Goal: Contribute content

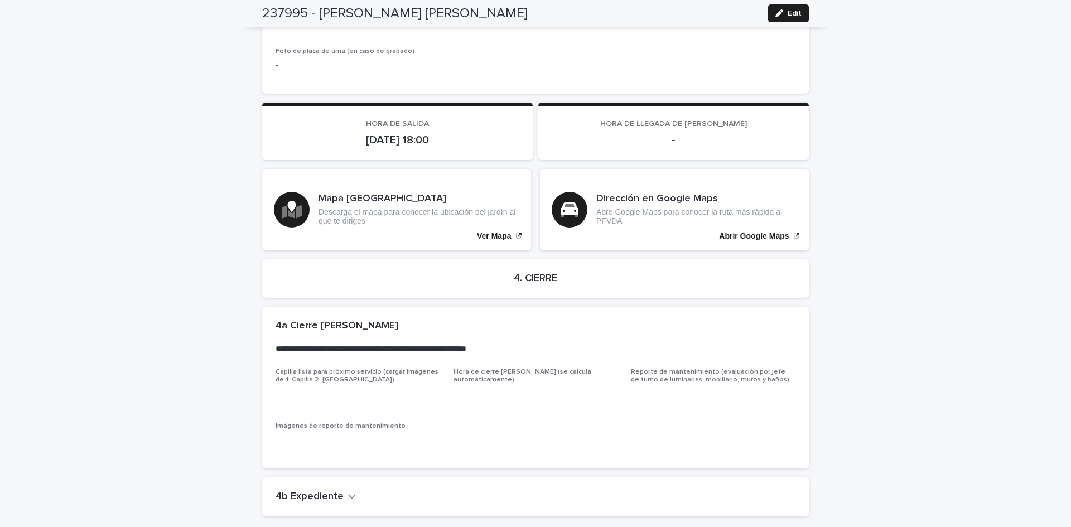
scroll to position [2420, 0]
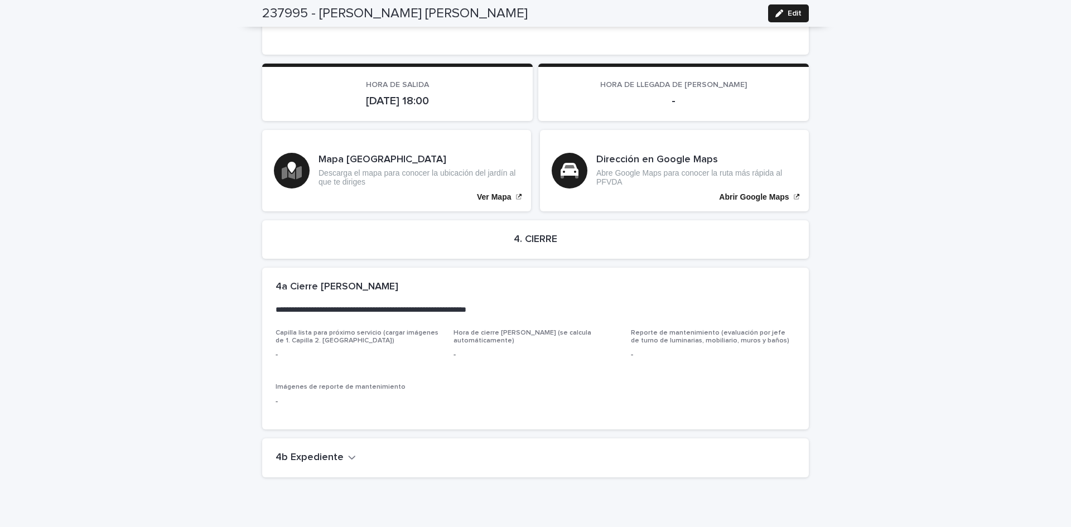
click at [315, 438] on div "4b Expediente" at bounding box center [535, 457] width 547 height 39
click at [325, 452] on h2 "4b Expediente" at bounding box center [310, 458] width 68 height 12
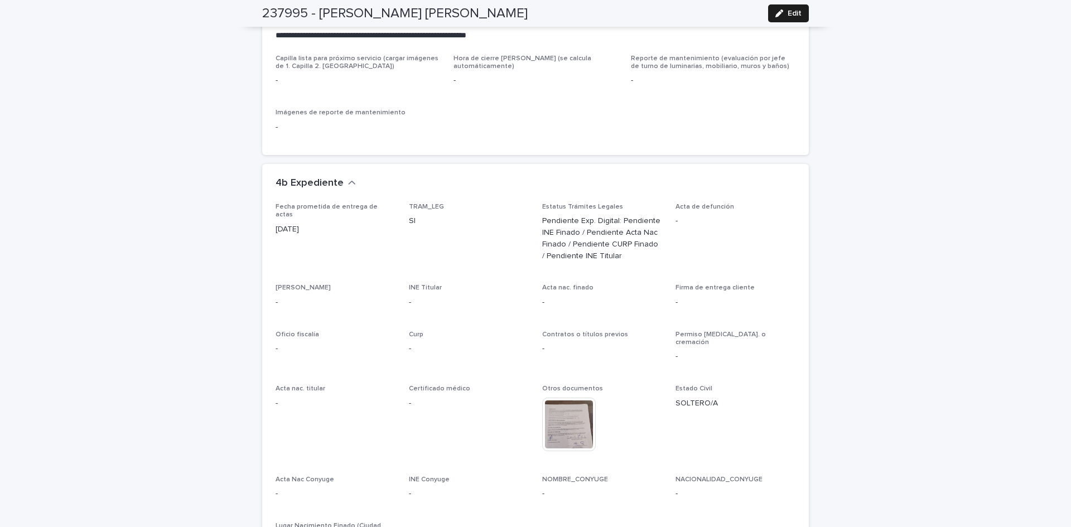
scroll to position [2785, 0]
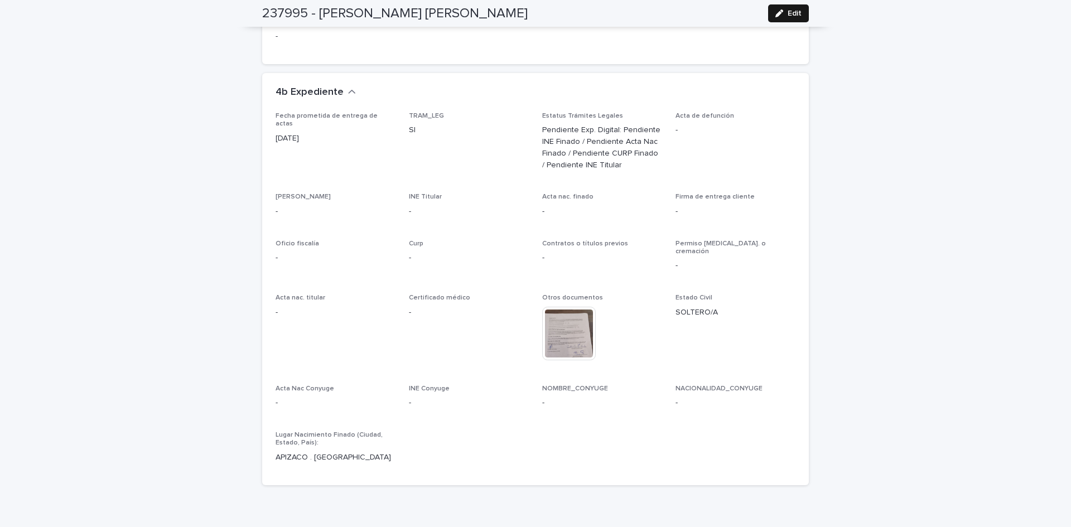
click at [798, 12] on button "Edit" at bounding box center [788, 13] width 41 height 18
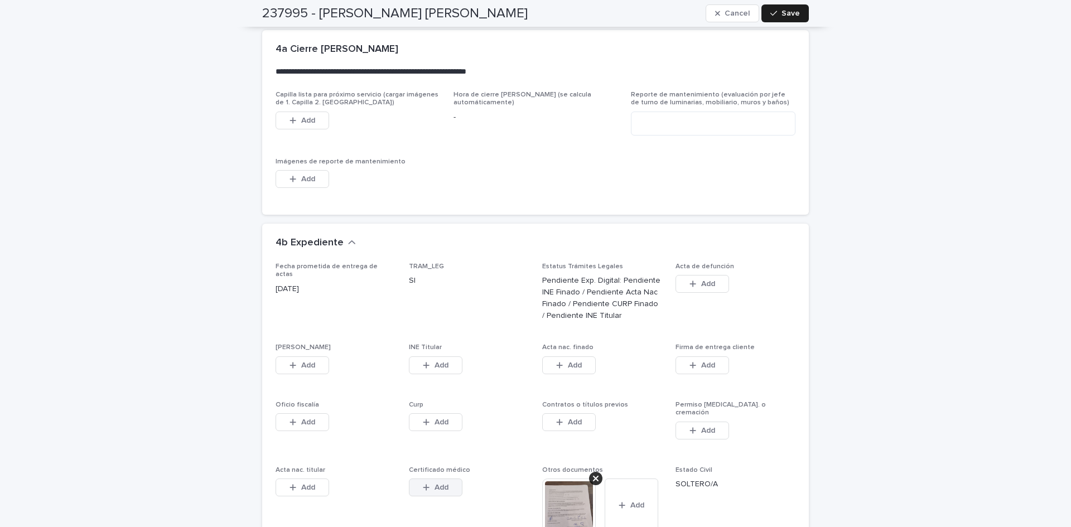
click at [429, 479] on button "Add" at bounding box center [436, 488] width 54 height 18
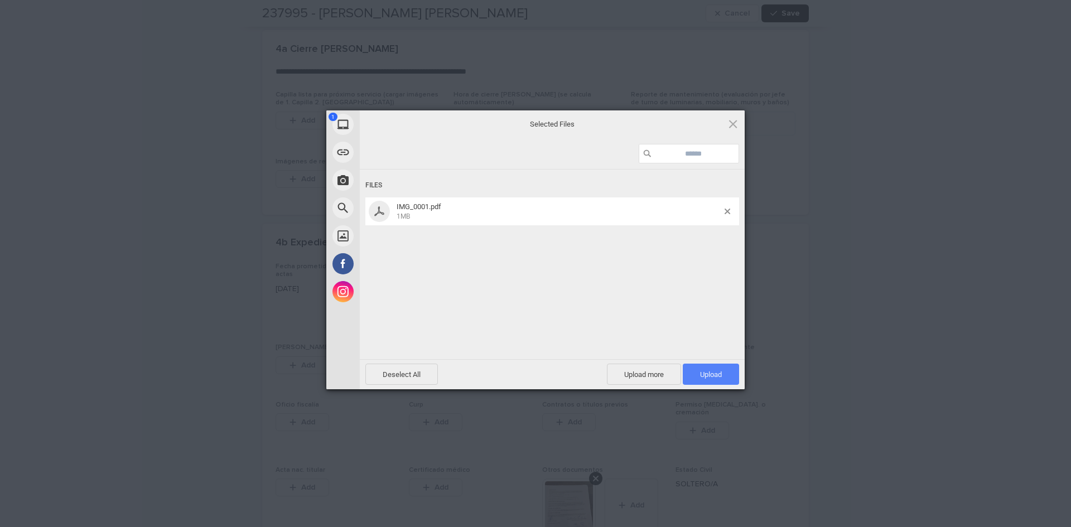
click at [719, 373] on span "Upload 1" at bounding box center [711, 374] width 22 height 8
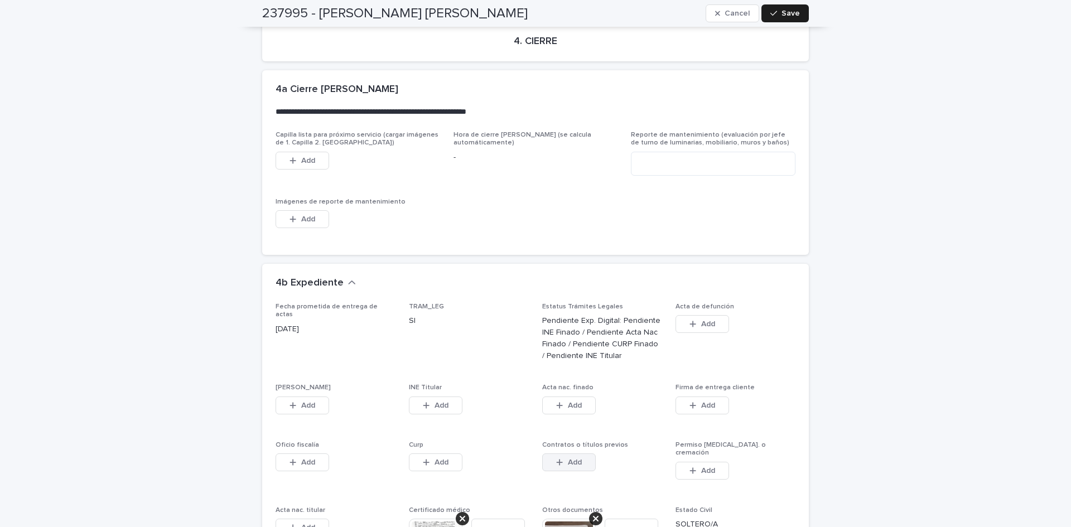
click at [573, 453] on button "Add" at bounding box center [569, 462] width 54 height 18
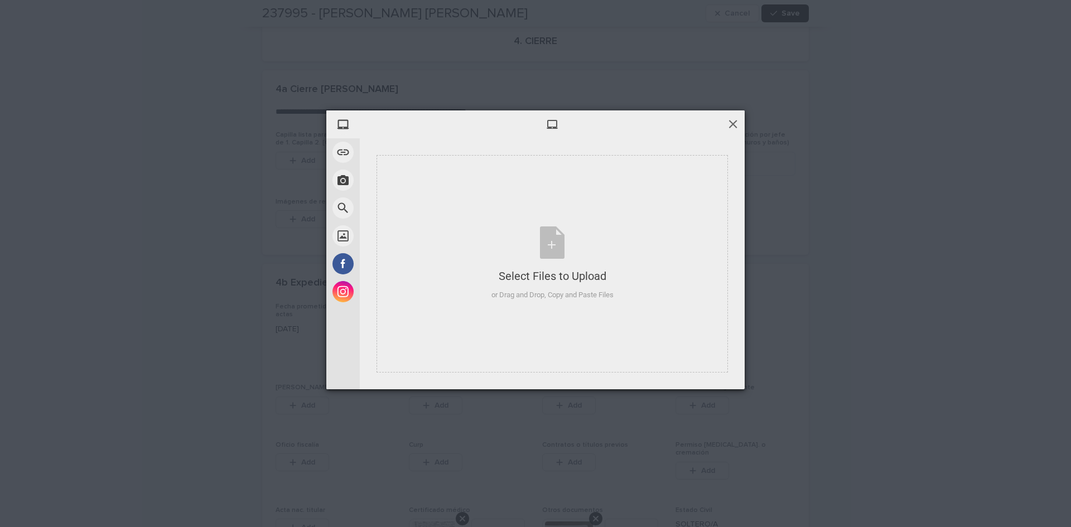
click at [738, 122] on span at bounding box center [733, 124] width 12 height 12
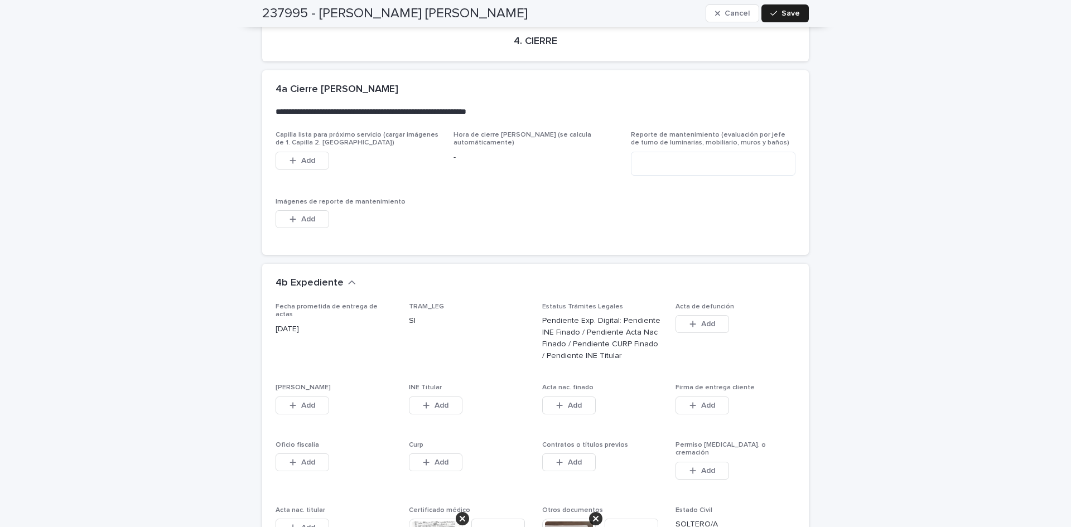
drag, startPoint x: 295, startPoint y: 378, endPoint x: 580, endPoint y: 461, distance: 296.7
click at [301, 397] on button "Add" at bounding box center [303, 406] width 54 height 18
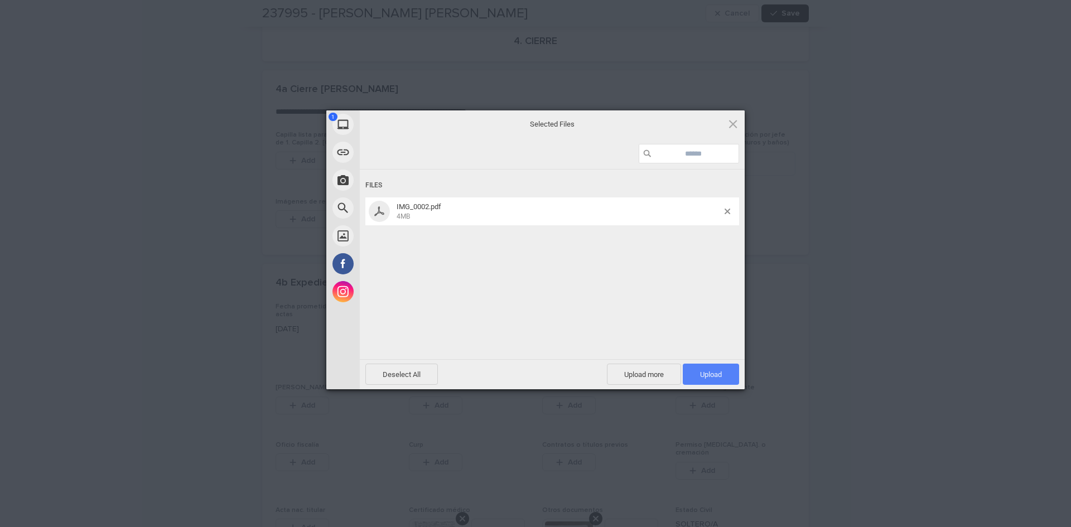
click at [722, 374] on span "Upload 1" at bounding box center [711, 374] width 56 height 21
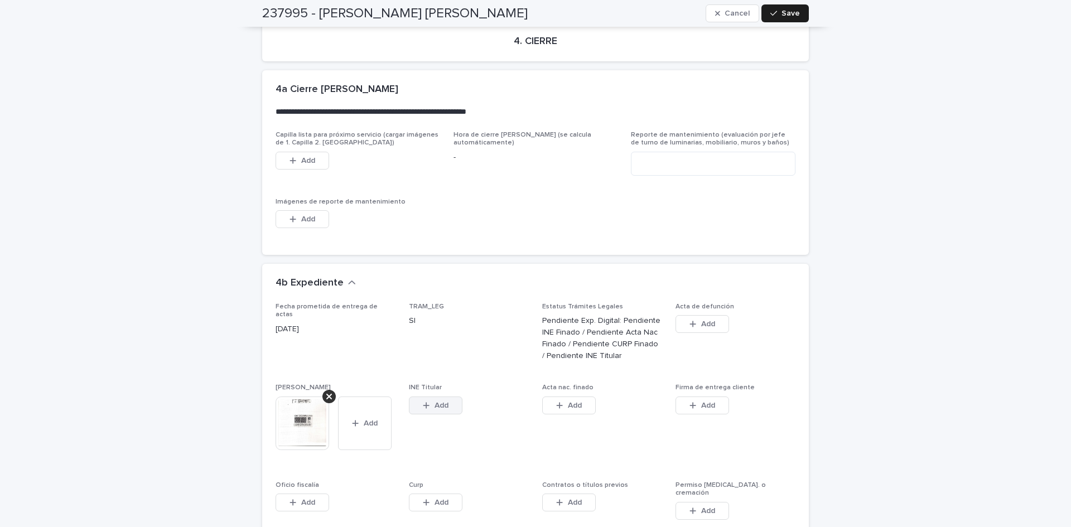
click at [445, 397] on button "Add" at bounding box center [436, 406] width 54 height 18
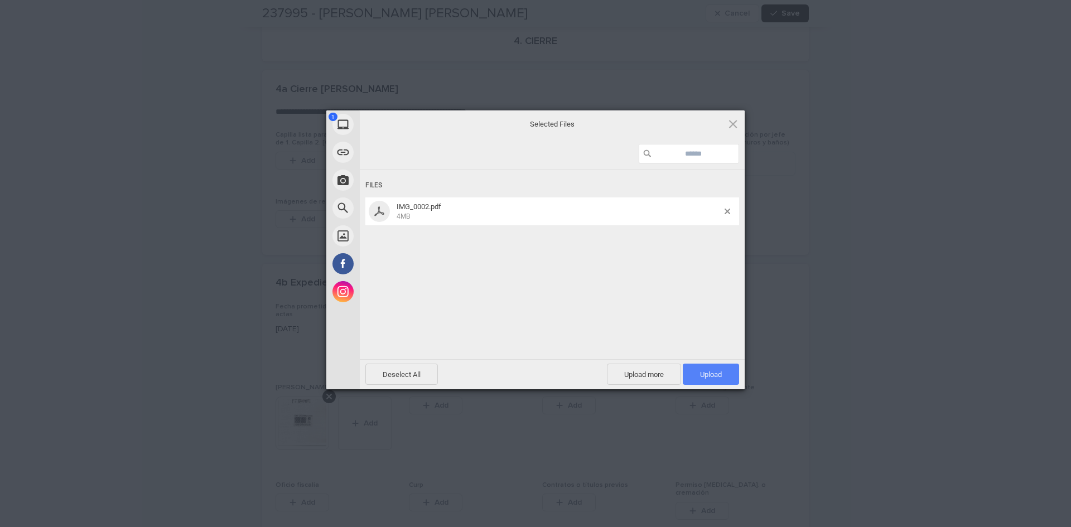
click at [698, 373] on span "Upload 1" at bounding box center [711, 374] width 56 height 21
click at [723, 370] on span "Upload 1" at bounding box center [711, 374] width 56 height 21
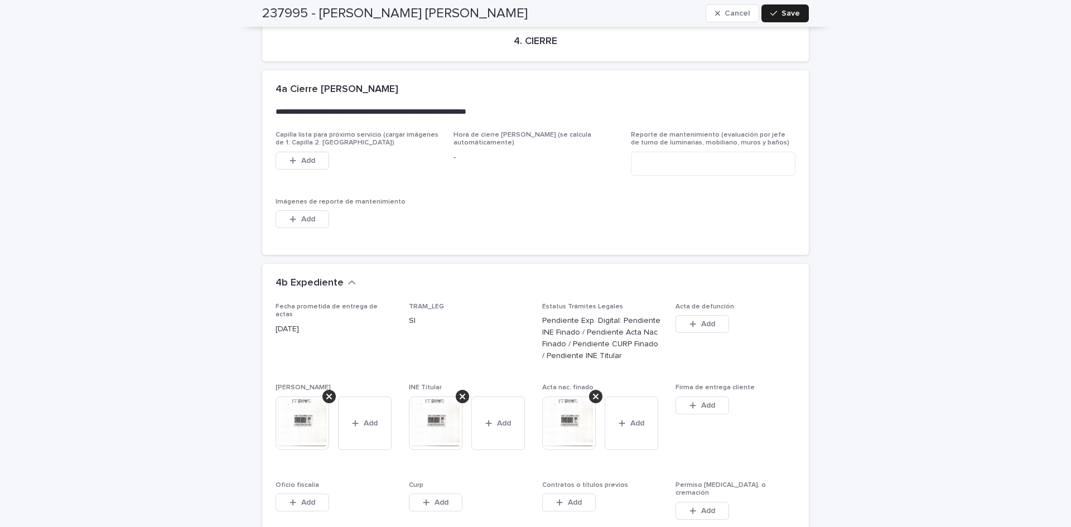
scroll to position [3089, 0]
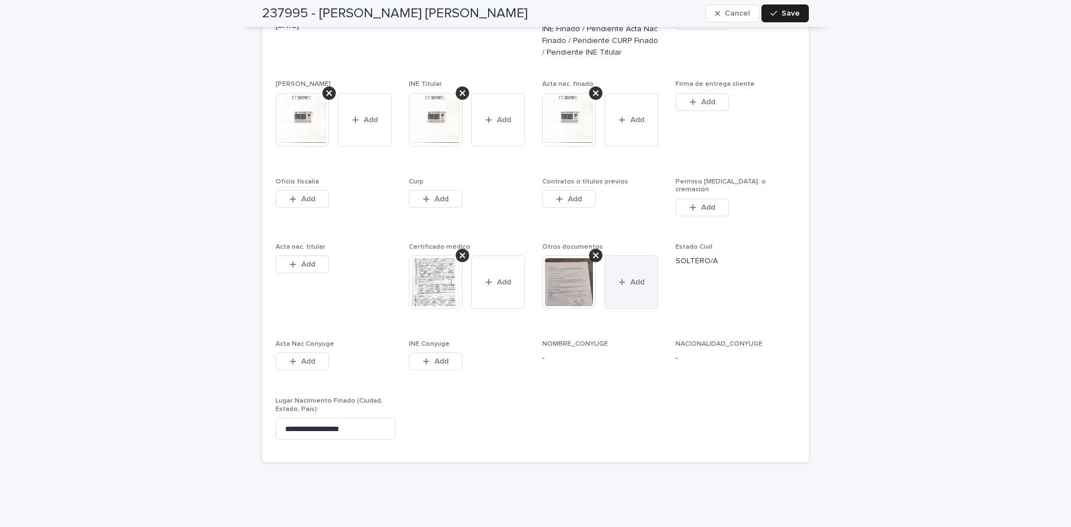
drag, startPoint x: 585, startPoint y: 178, endPoint x: 637, endPoint y: 240, distance: 81.6
click at [585, 190] on button "Add" at bounding box center [569, 199] width 54 height 18
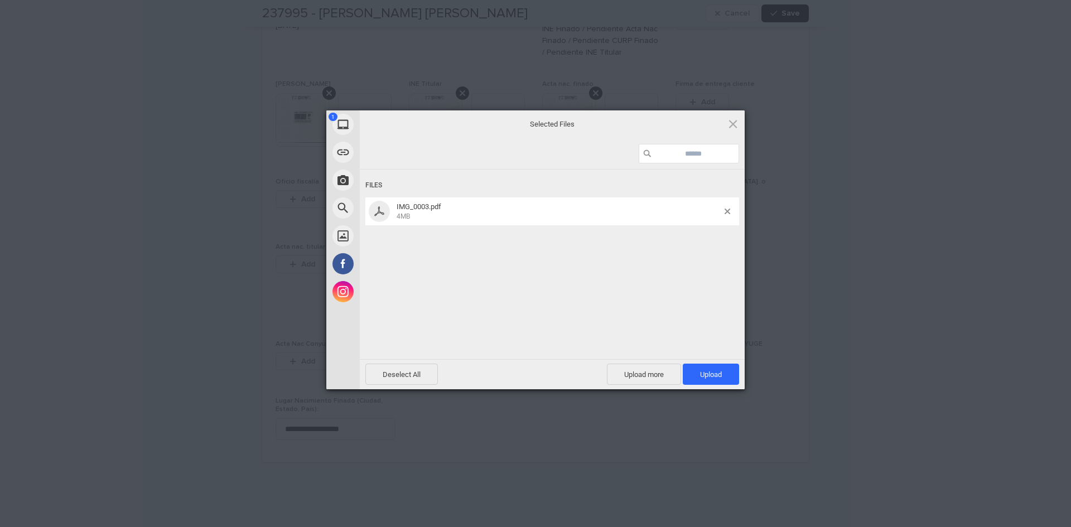
drag, startPoint x: 704, startPoint y: 372, endPoint x: 843, endPoint y: 312, distance: 150.6
click at [705, 372] on span "Upload 1" at bounding box center [711, 374] width 22 height 8
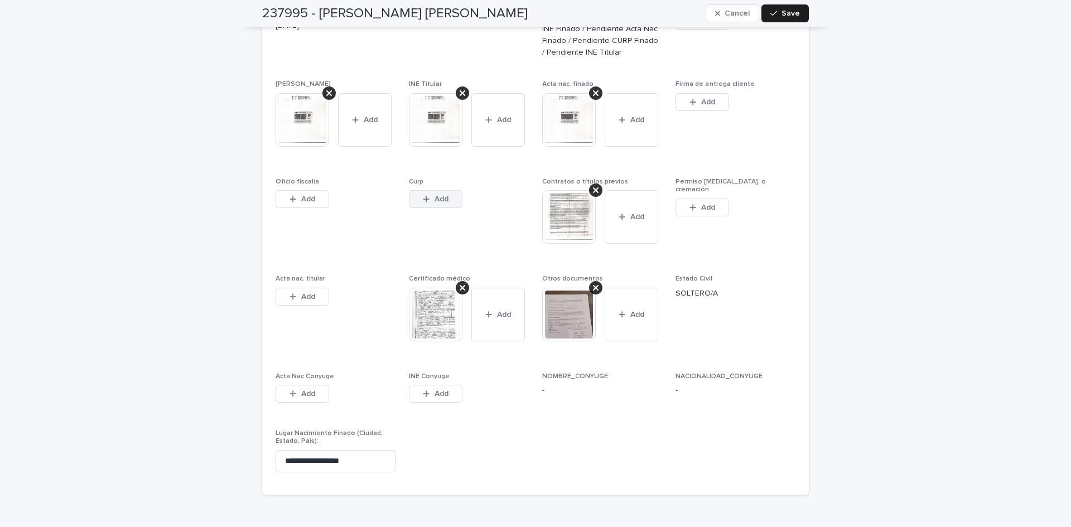
click at [447, 190] on button "Add" at bounding box center [436, 199] width 54 height 18
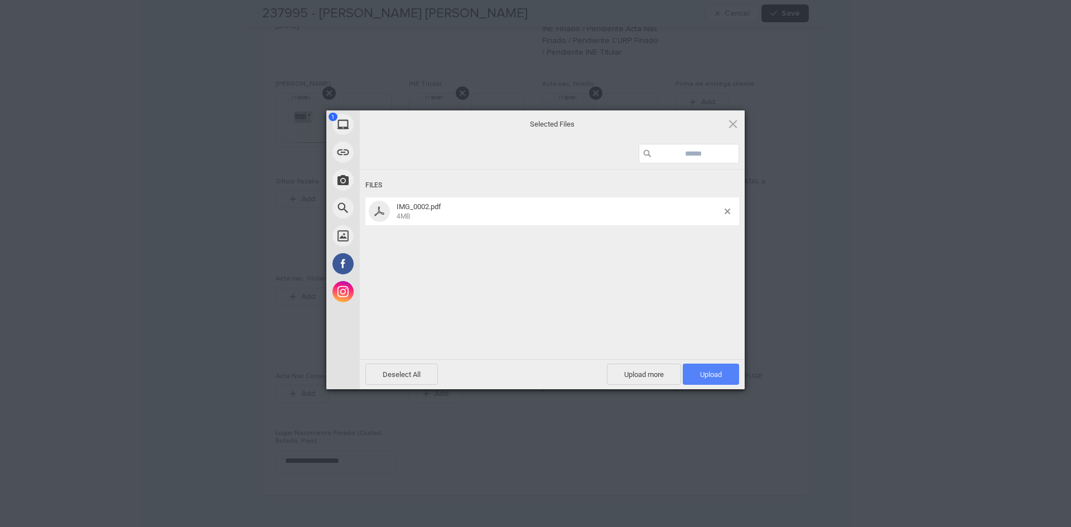
click at [685, 369] on span "Upload 1" at bounding box center [711, 374] width 56 height 21
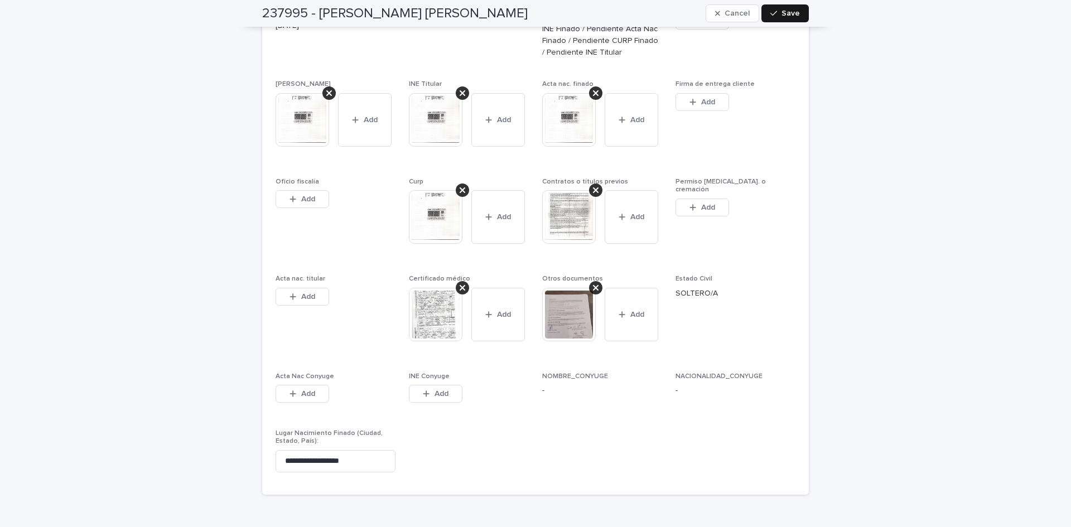
click at [792, 6] on button "Save" at bounding box center [784, 13] width 47 height 18
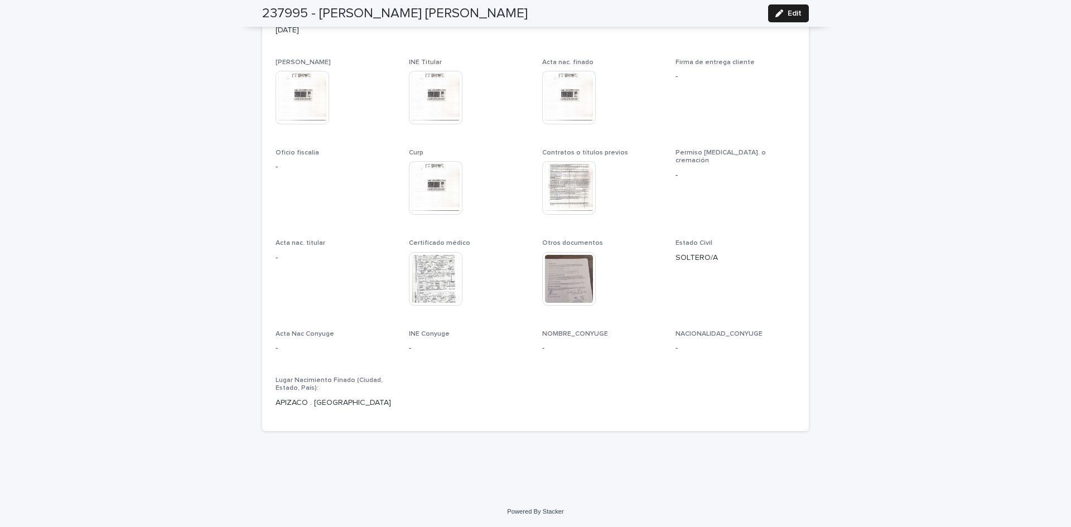
scroll to position [2883, 0]
